Goal: Task Accomplishment & Management: Use online tool/utility

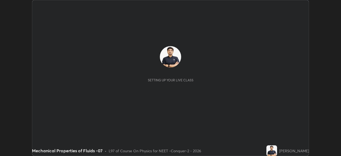
scroll to position [156, 341]
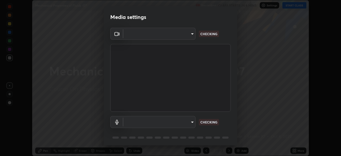
type input "4598412b681496c651495e529929790f1be42f1f9e019831001da21812e1e3b3"
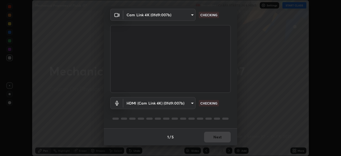
click at [177, 104] on body "Erase all Mechanical Properties of Fluids -07 Recording CLASS STARTS IN 6 MINS …" at bounding box center [170, 78] width 341 height 156
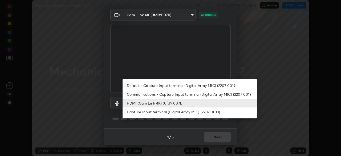
click at [173, 86] on li "Default - Capture Input terminal (Digital Array MIC) (2207:0019)" at bounding box center [190, 85] width 134 height 9
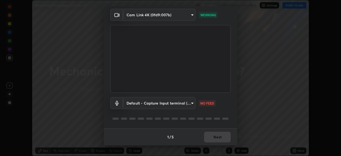
click at [173, 102] on body "Erase all Mechanical Properties of Fluids -07 Recording CLASS STARTS IN 6 MINS …" at bounding box center [170, 78] width 341 height 156
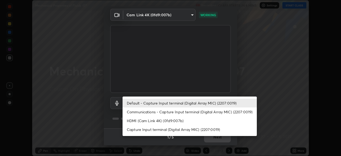
click at [172, 122] on li "HDMI (Cam Link 4K) (0fd9:007b)" at bounding box center [190, 120] width 134 height 9
type input "116b2355cfba7da652d043c0892b37d636e250ddc816e23184bb23be403c18f9"
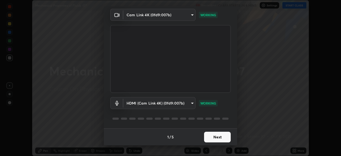
click at [217, 138] on button "Next" at bounding box center [217, 137] width 27 height 11
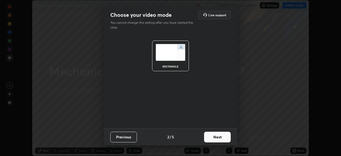
click at [220, 141] on button "Next" at bounding box center [217, 137] width 27 height 11
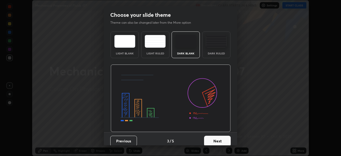
click at [224, 140] on button "Next" at bounding box center [217, 141] width 27 height 11
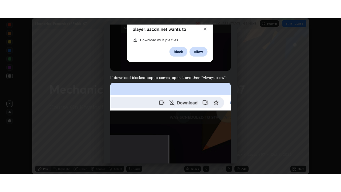
scroll to position [128, 0]
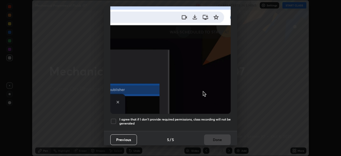
click at [114, 120] on div at bounding box center [113, 121] width 6 height 6
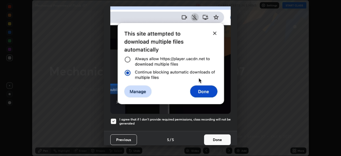
click at [219, 136] on button "Done" at bounding box center [217, 139] width 27 height 11
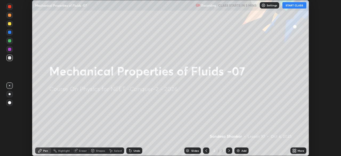
click at [293, 149] on icon at bounding box center [293, 149] width 1 height 1
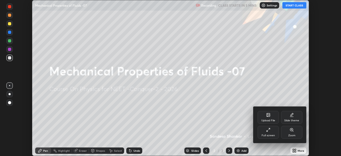
click at [271, 136] on div "Full screen" at bounding box center [268, 135] width 13 height 3
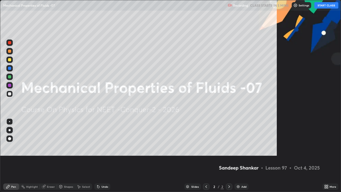
scroll to position [192, 341]
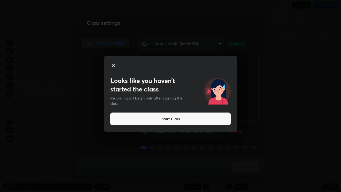
click at [182, 121] on button "Start Class" at bounding box center [170, 118] width 120 height 13
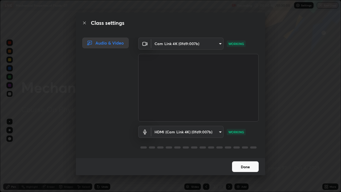
click at [241, 156] on button "Done" at bounding box center [245, 166] width 27 height 11
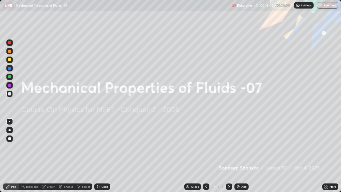
click at [244, 156] on div "Add" at bounding box center [243, 186] width 5 height 3
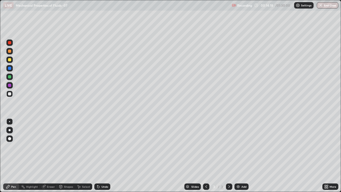
click at [9, 60] on div at bounding box center [9, 59] width 3 height 3
click at [9, 94] on div at bounding box center [9, 93] width 3 height 3
click at [10, 60] on div at bounding box center [9, 59] width 3 height 3
click at [11, 93] on div at bounding box center [9, 94] width 6 height 6
click at [7, 60] on div at bounding box center [9, 59] width 6 height 6
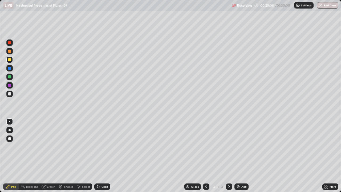
click at [8, 95] on div at bounding box center [9, 93] width 3 height 3
click at [11, 62] on div at bounding box center [9, 59] width 6 height 6
click at [10, 93] on div at bounding box center [9, 93] width 3 height 3
click at [8, 60] on div at bounding box center [9, 59] width 3 height 3
click at [238, 156] on img at bounding box center [238, 186] width 4 height 4
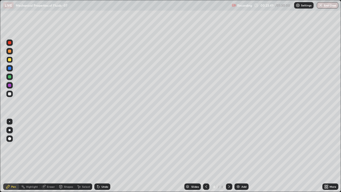
click at [9, 94] on div at bounding box center [9, 93] width 3 height 3
click at [10, 60] on div at bounding box center [9, 59] width 3 height 3
click at [10, 94] on div at bounding box center [9, 93] width 3 height 3
click at [9, 76] on div at bounding box center [9, 76] width 3 height 3
click at [49, 156] on div "Eraser" at bounding box center [51, 186] width 8 height 3
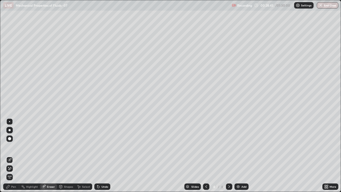
click at [11, 156] on div "Pen" at bounding box center [13, 186] width 5 height 3
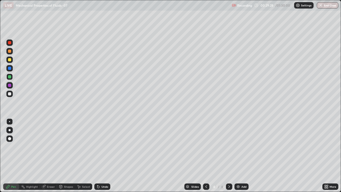
click at [9, 92] on div at bounding box center [9, 94] width 6 height 6
click at [238, 156] on img at bounding box center [238, 186] width 4 height 4
click at [8, 60] on div at bounding box center [9, 59] width 3 height 3
click at [8, 92] on div at bounding box center [9, 94] width 6 height 6
click at [8, 60] on div at bounding box center [9, 59] width 3 height 3
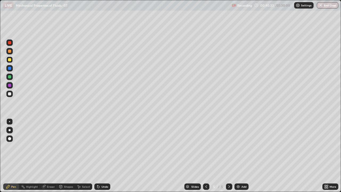
click at [107, 156] on div "Undo" at bounding box center [102, 186] width 16 height 6
click at [11, 79] on div at bounding box center [9, 77] width 6 height 6
click at [12, 95] on div at bounding box center [9, 94] width 6 height 6
click at [239, 156] on img at bounding box center [238, 186] width 4 height 4
click at [9, 59] on div at bounding box center [9, 59] width 3 height 3
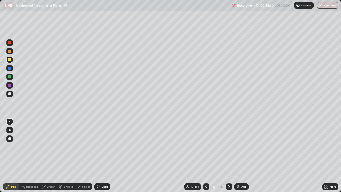
click at [11, 93] on div at bounding box center [9, 93] width 3 height 3
click at [239, 156] on img at bounding box center [238, 186] width 4 height 4
click at [9, 59] on div at bounding box center [9, 59] width 3 height 3
click at [68, 156] on div "Shapes" at bounding box center [68, 186] width 9 height 3
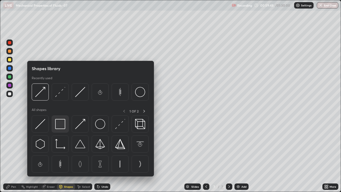
click at [62, 125] on img at bounding box center [60, 124] width 10 height 10
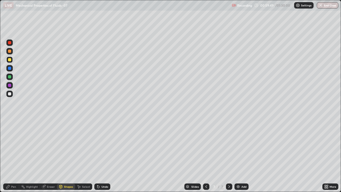
click at [10, 93] on div at bounding box center [9, 93] width 3 height 3
click at [14, 156] on div "Pen" at bounding box center [13, 186] width 5 height 3
click at [10, 60] on div at bounding box center [9, 59] width 3 height 3
click at [8, 95] on div at bounding box center [9, 93] width 3 height 3
click at [67, 156] on div "Shapes" at bounding box center [68, 186] width 9 height 3
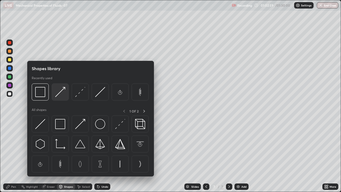
click at [59, 92] on img at bounding box center [60, 92] width 10 height 10
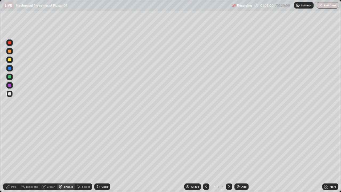
click at [10, 60] on div at bounding box center [9, 59] width 3 height 3
click at [12, 156] on div "Pen" at bounding box center [11, 186] width 16 height 6
click at [64, 156] on div "Shapes" at bounding box center [68, 186] width 9 height 3
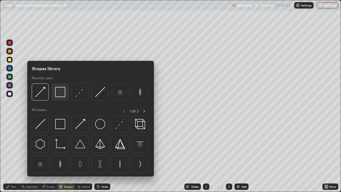
click at [59, 93] on img at bounding box center [60, 92] width 10 height 10
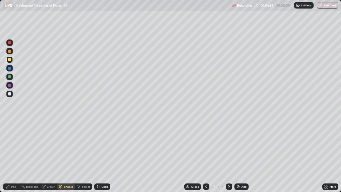
click at [11, 156] on div "Pen" at bounding box center [11, 186] width 16 height 6
click at [10, 94] on div at bounding box center [9, 93] width 3 height 3
click at [11, 59] on div at bounding box center [9, 59] width 6 height 6
click at [240, 156] on div "Add" at bounding box center [241, 186] width 14 height 6
click at [10, 93] on div at bounding box center [9, 93] width 3 height 3
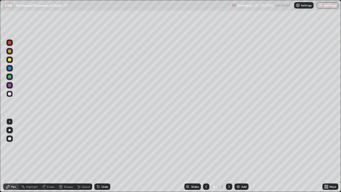
click at [50, 156] on div "Eraser" at bounding box center [51, 186] width 8 height 3
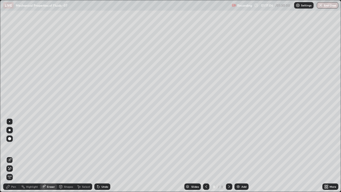
click at [9, 156] on div "Pen" at bounding box center [11, 186] width 16 height 6
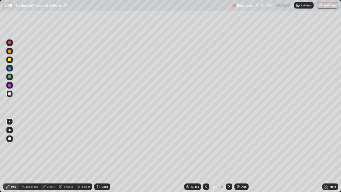
click at [70, 156] on div "Shapes" at bounding box center [68, 186] width 9 height 3
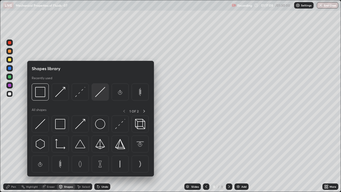
click at [100, 93] on img at bounding box center [100, 92] width 10 height 10
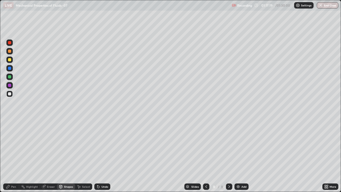
click at [12, 156] on div "Pen" at bounding box center [13, 186] width 5 height 3
click at [48, 156] on div "Eraser" at bounding box center [48, 186] width 17 height 6
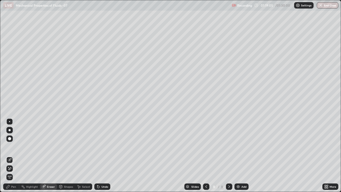
click at [10, 156] on div "Pen" at bounding box center [11, 186] width 16 height 6
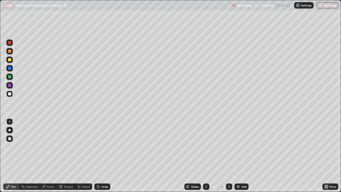
click at [9, 61] on div at bounding box center [9, 59] width 3 height 3
click at [9, 76] on div at bounding box center [9, 76] width 3 height 3
click at [326, 6] on button "End Class" at bounding box center [327, 5] width 21 height 6
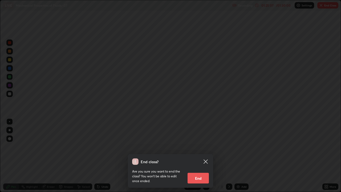
click at [199, 156] on button "End" at bounding box center [197, 178] width 21 height 11
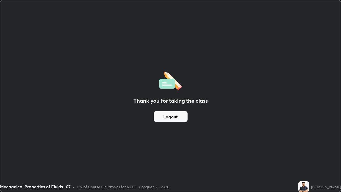
click at [163, 117] on button "Logout" at bounding box center [171, 116] width 34 height 11
